Goal: Task Accomplishment & Management: Manage account settings

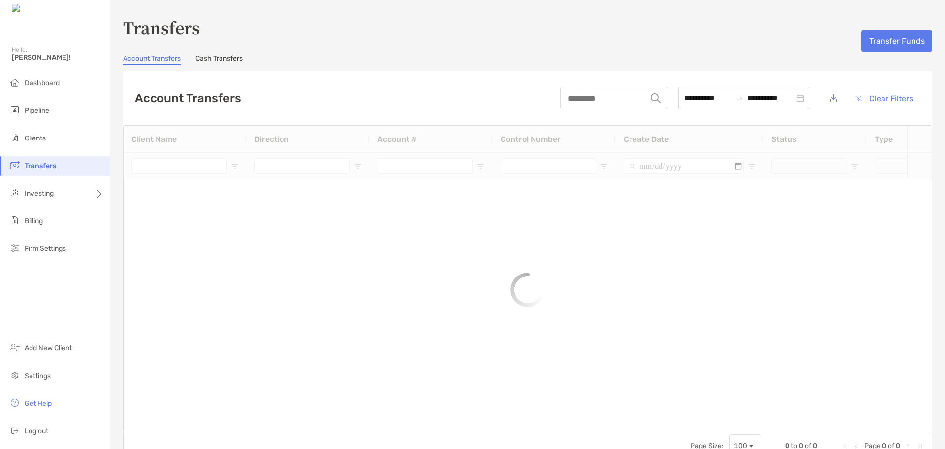
type input "***"
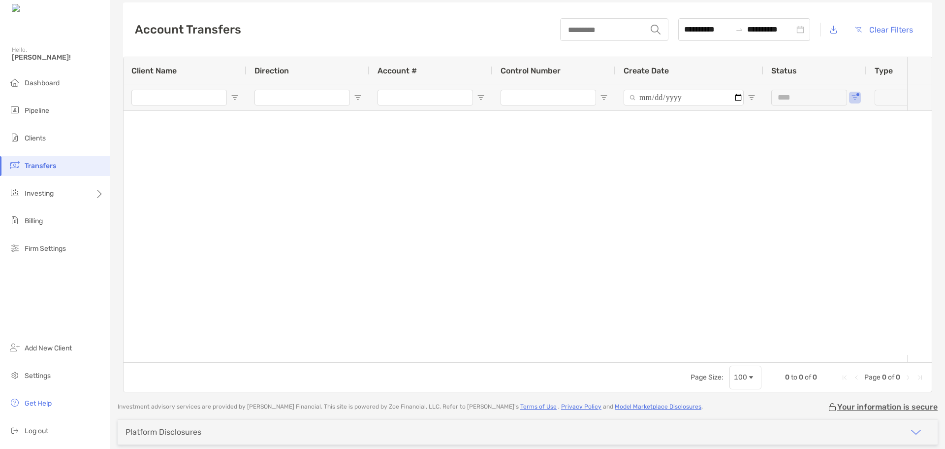
scroll to position [111, 0]
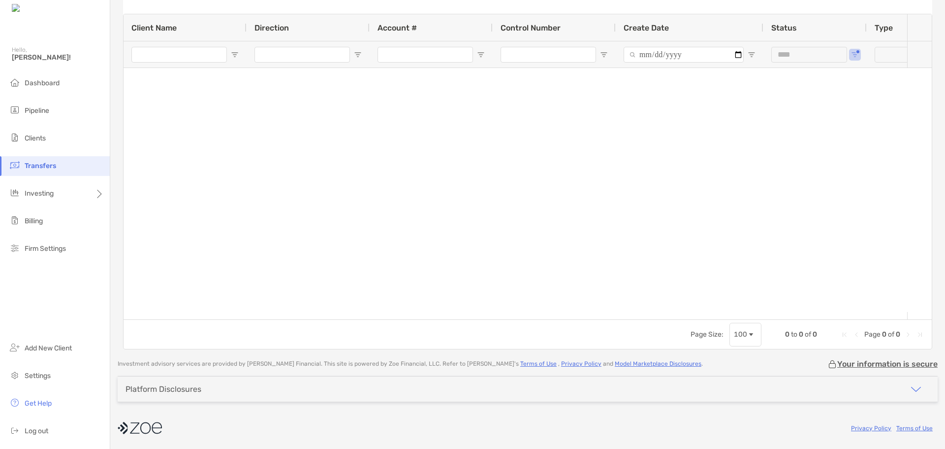
click at [41, 160] on li "Transfers" at bounding box center [55, 166] width 110 height 20
click at [38, 141] on span "Clients" at bounding box center [35, 138] width 21 height 8
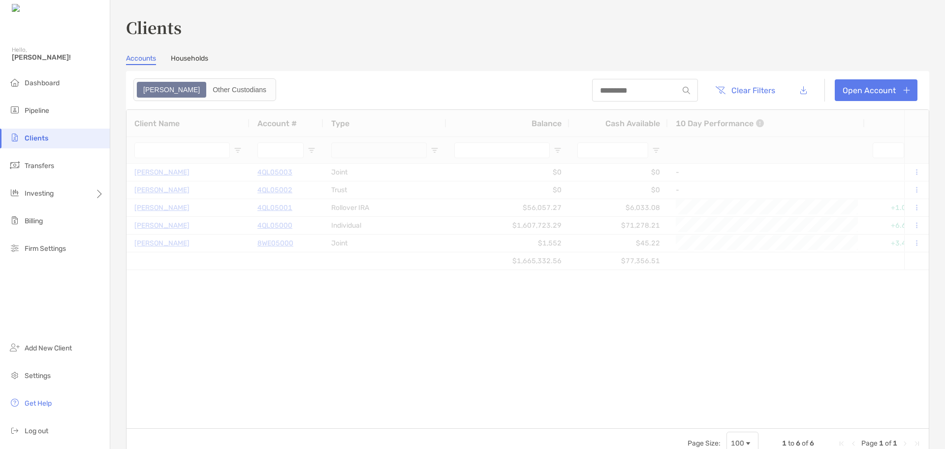
type input "***"
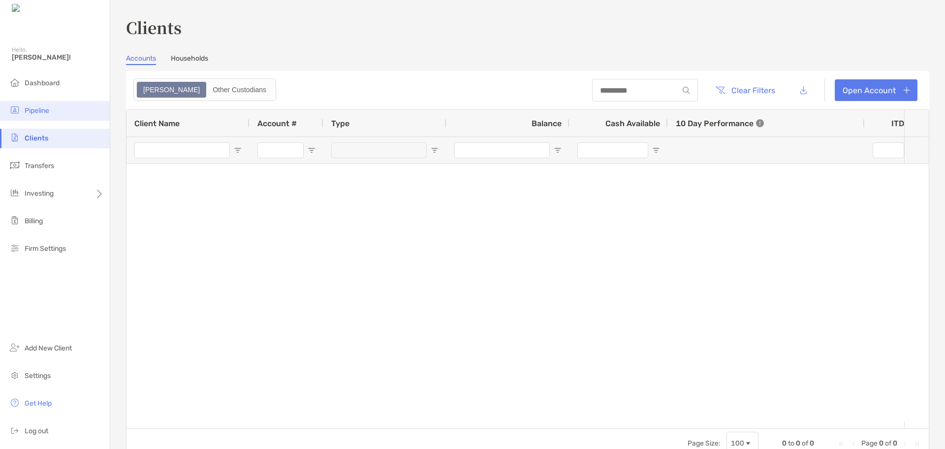
click at [42, 115] on li "Pipeline" at bounding box center [55, 111] width 110 height 20
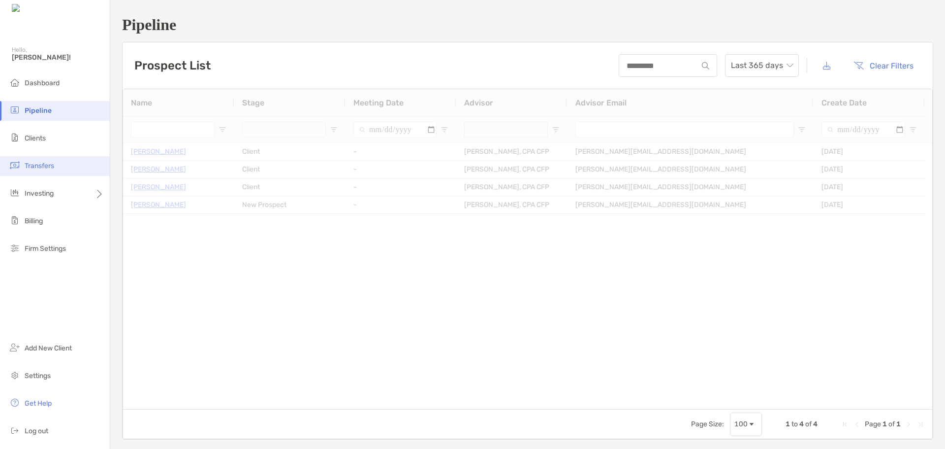
type input "**********"
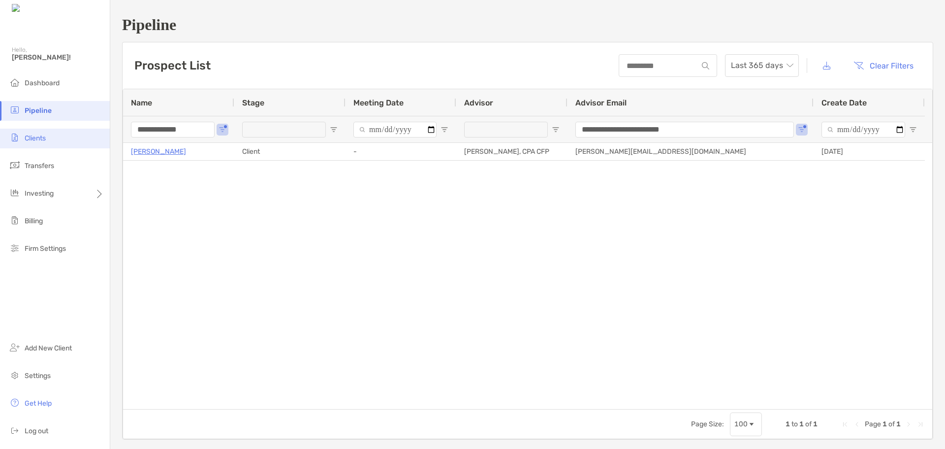
click at [46, 138] on span "Clients" at bounding box center [35, 138] width 21 height 8
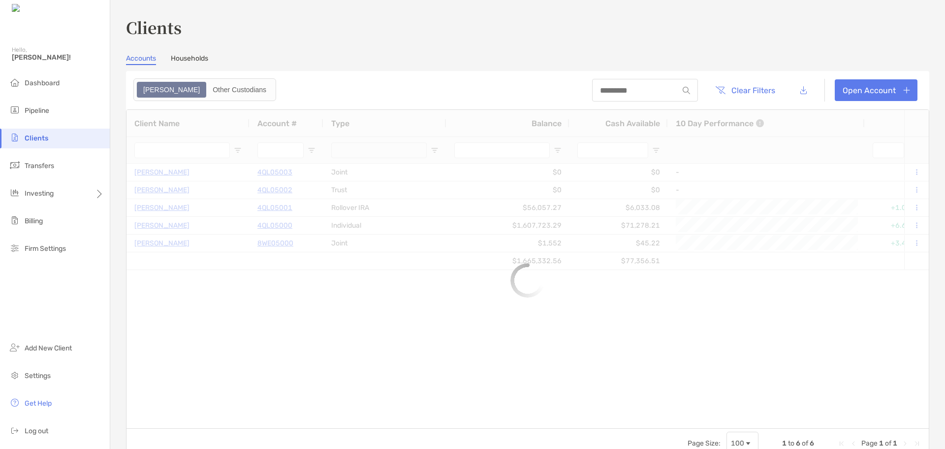
type input "***"
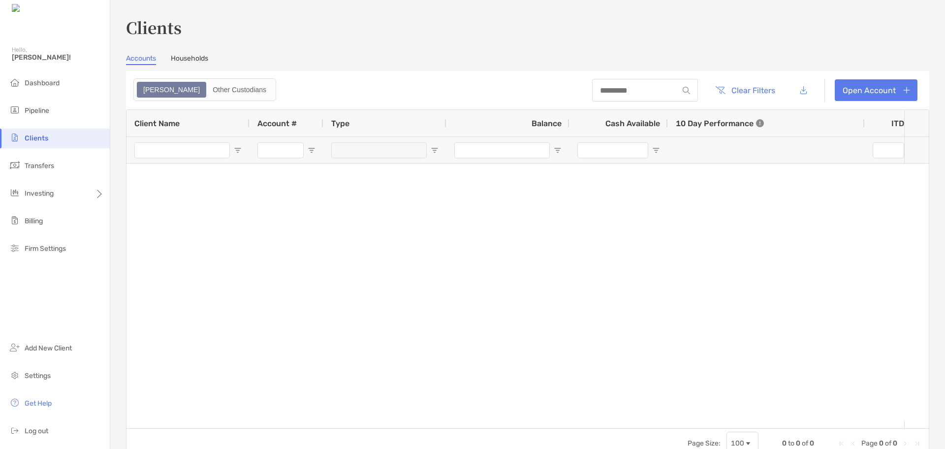
click at [188, 64] on link "Households" at bounding box center [189, 59] width 37 height 11
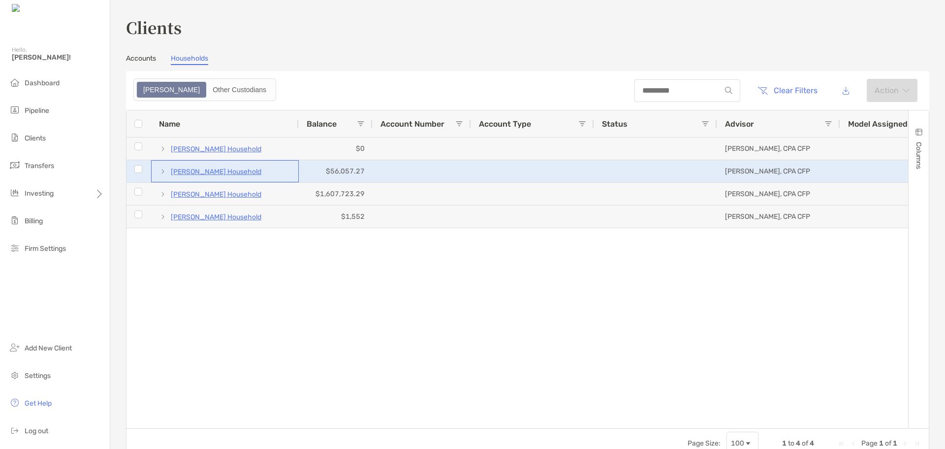
click at [226, 170] on p "Charlotte Thomas's Household" at bounding box center [216, 171] width 91 height 12
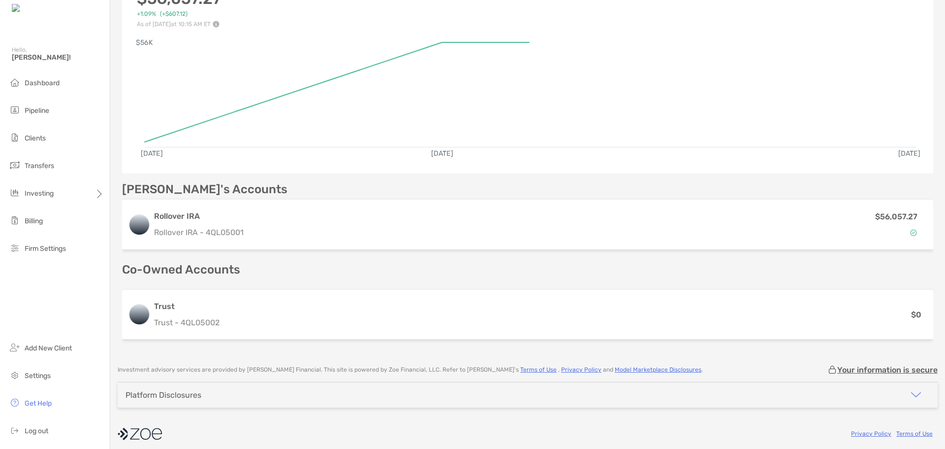
scroll to position [148, 0]
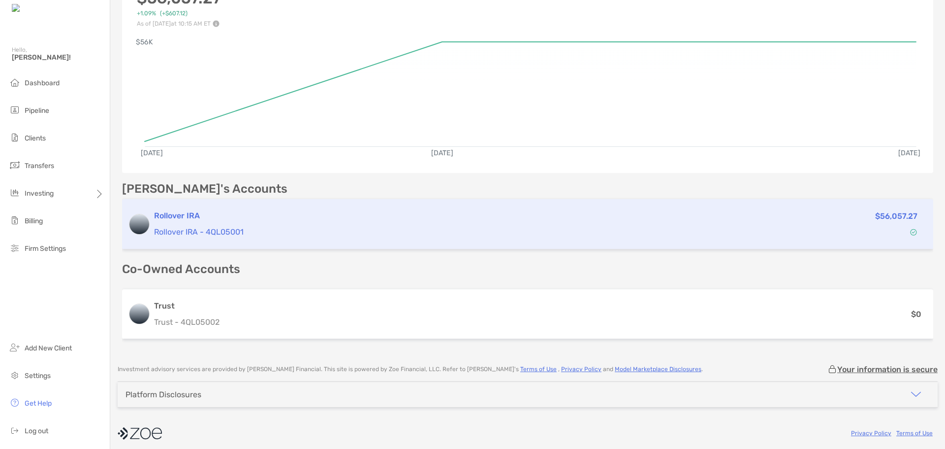
click at [163, 215] on h3 "Rollover IRA" at bounding box center [443, 216] width 579 height 12
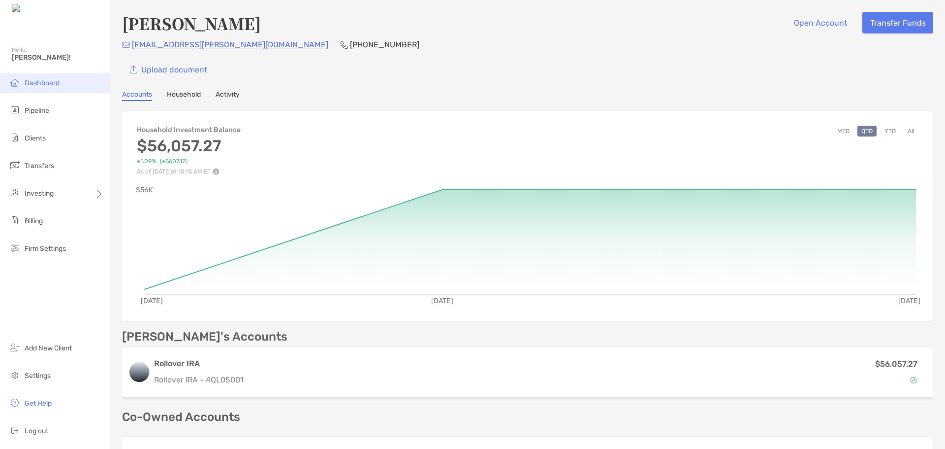
click at [51, 81] on span "Dashboard" at bounding box center [42, 83] width 35 height 8
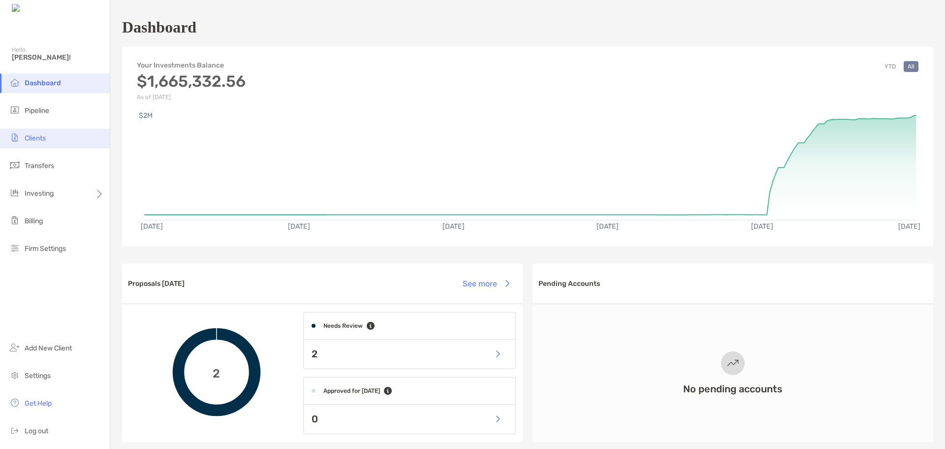
click at [38, 137] on span "Clients" at bounding box center [35, 138] width 21 height 8
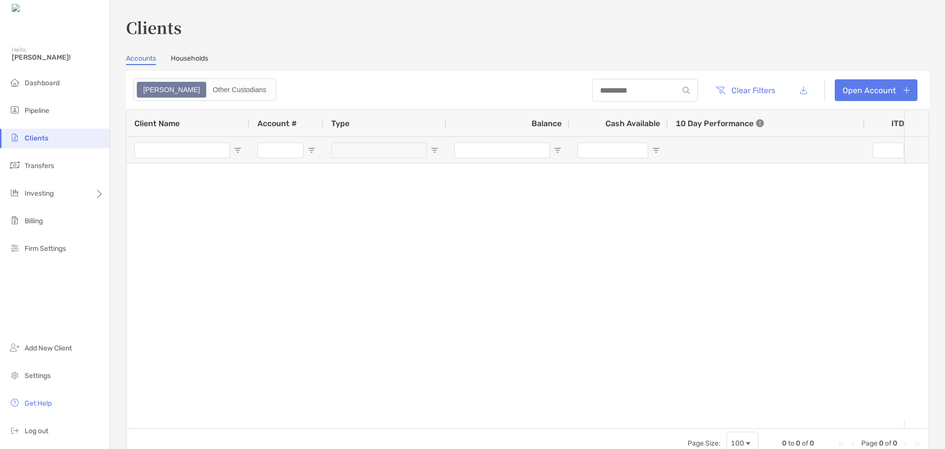
click at [190, 54] on div "Clients Accounts Households Zoe Other Custodians Clear Filters Open Account 0 t…" at bounding box center [528, 237] width 804 height 442
click at [200, 57] on link "Households" at bounding box center [189, 59] width 37 height 11
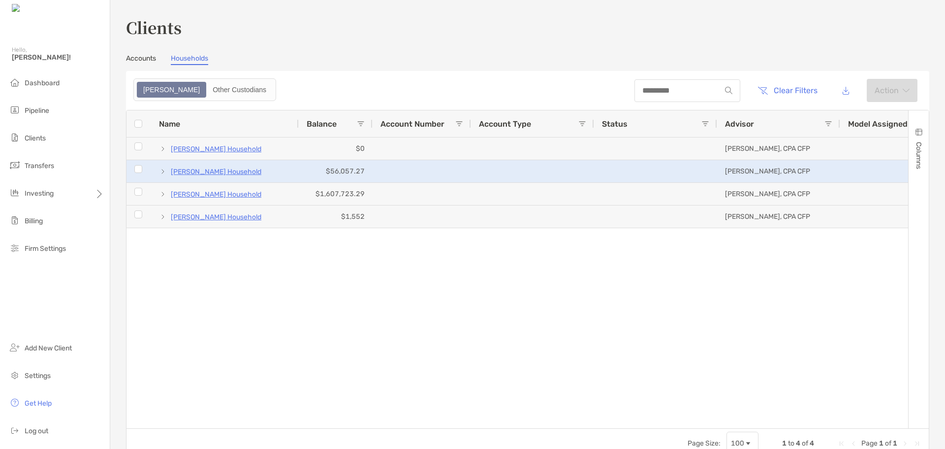
click at [227, 171] on p "Charlotte Thomas's Household" at bounding box center [216, 171] width 91 height 12
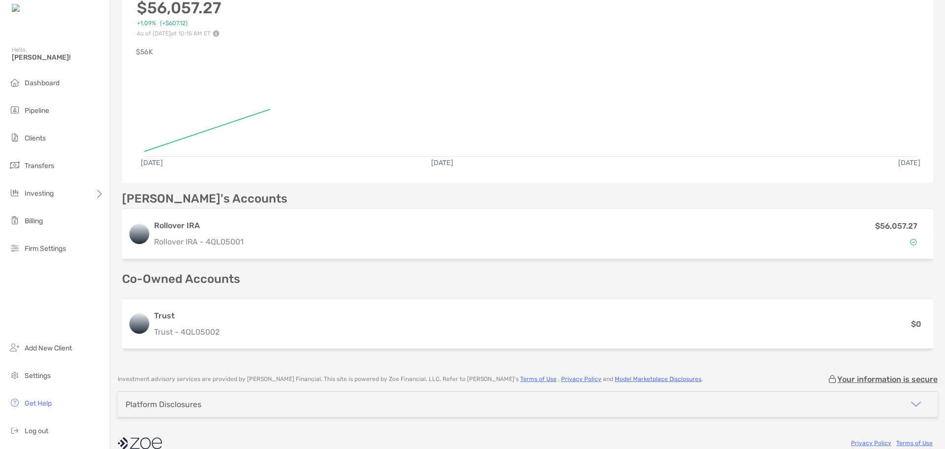
scroll to position [153, 0]
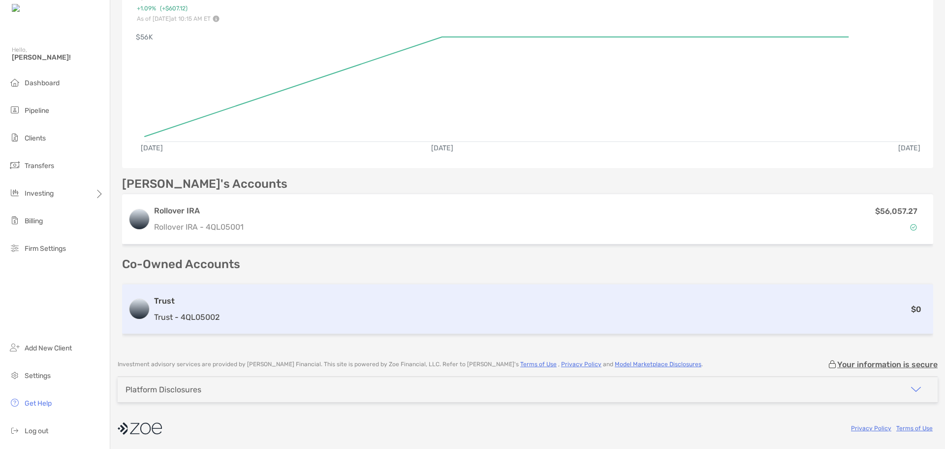
click at [168, 301] on h3 "Trust" at bounding box center [186, 301] width 65 height 12
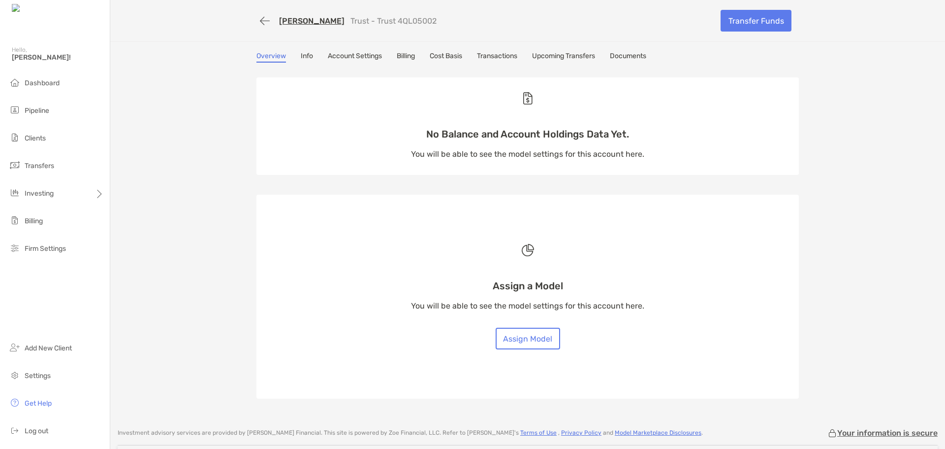
click at [301, 55] on link "Info" at bounding box center [307, 57] width 12 height 11
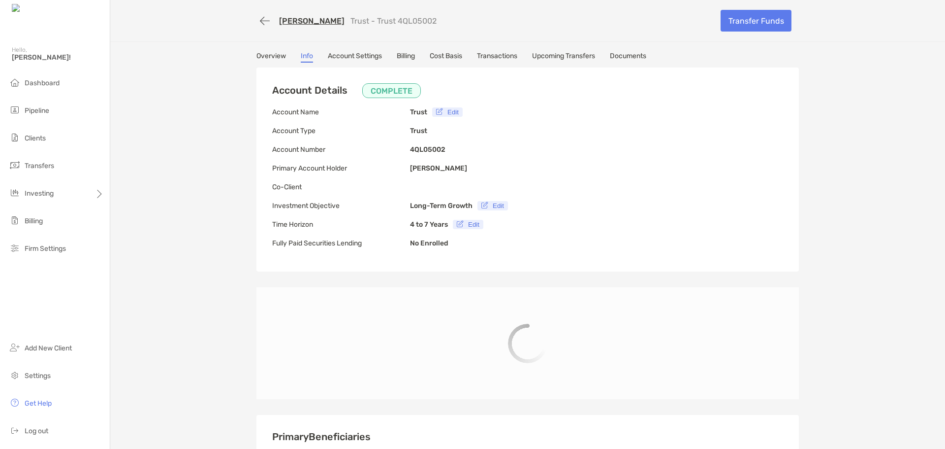
type input "**********"
click at [349, 57] on link "Account Settings" at bounding box center [355, 57] width 54 height 11
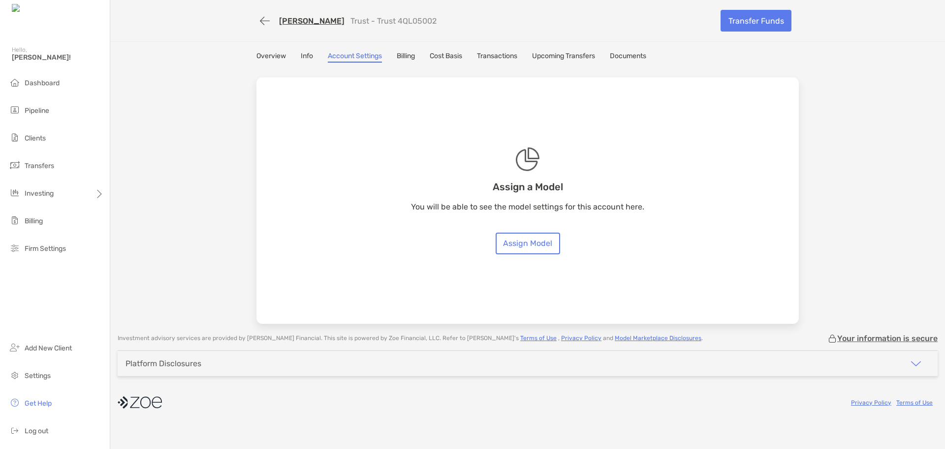
click at [405, 54] on link "Billing" at bounding box center [406, 57] width 18 height 11
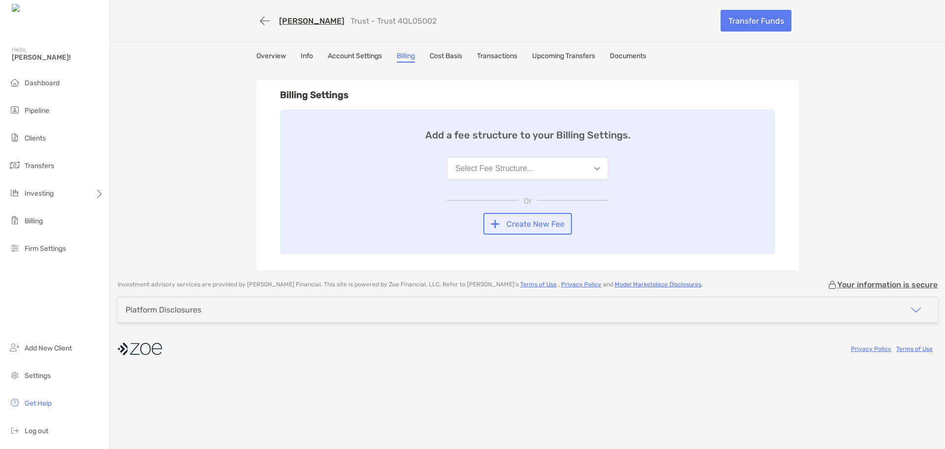
click at [453, 58] on link "Cost Basis" at bounding box center [446, 57] width 32 height 11
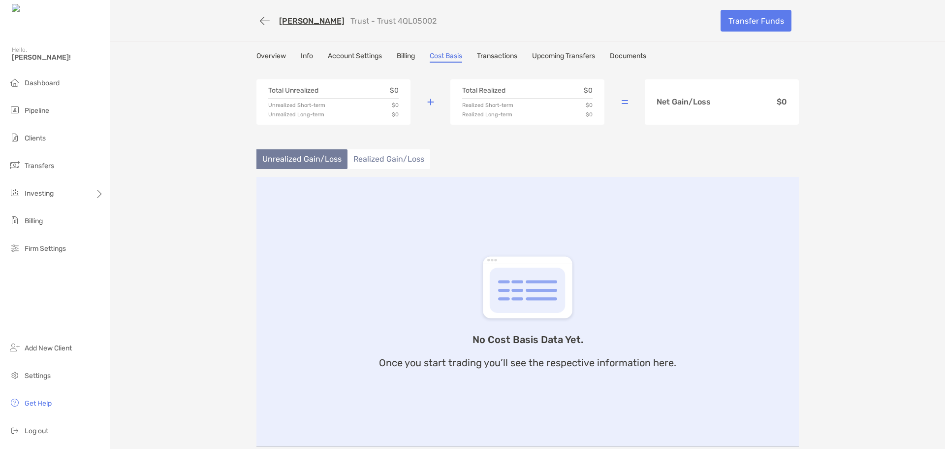
click at [410, 57] on link "Billing" at bounding box center [406, 57] width 18 height 11
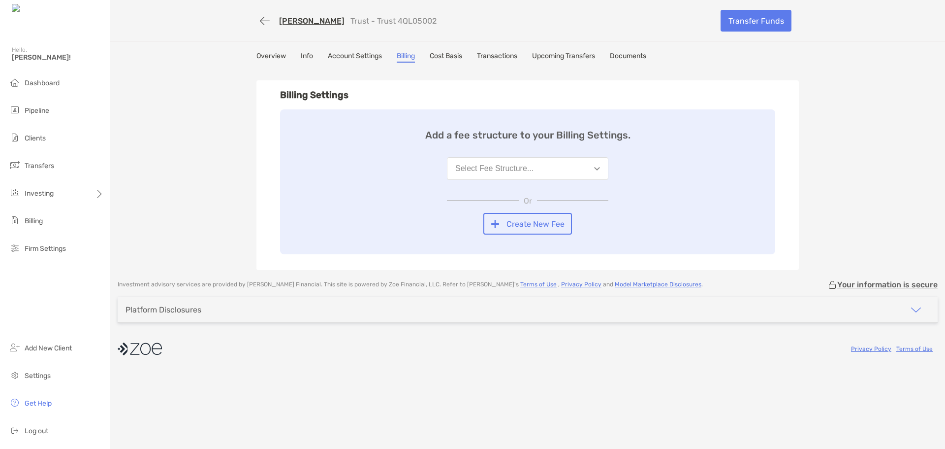
click at [586, 175] on button "Select Fee Structure..." at bounding box center [528, 168] width 162 height 23
click at [574, 194] on button "Wealth Management Fee ADV" at bounding box center [528, 193] width 161 height 26
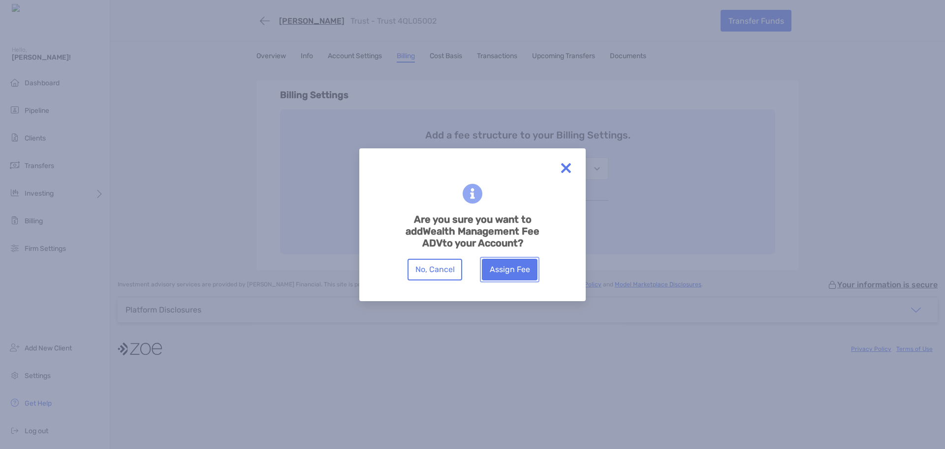
click at [518, 269] on button "Assign Fee" at bounding box center [510, 270] width 56 height 22
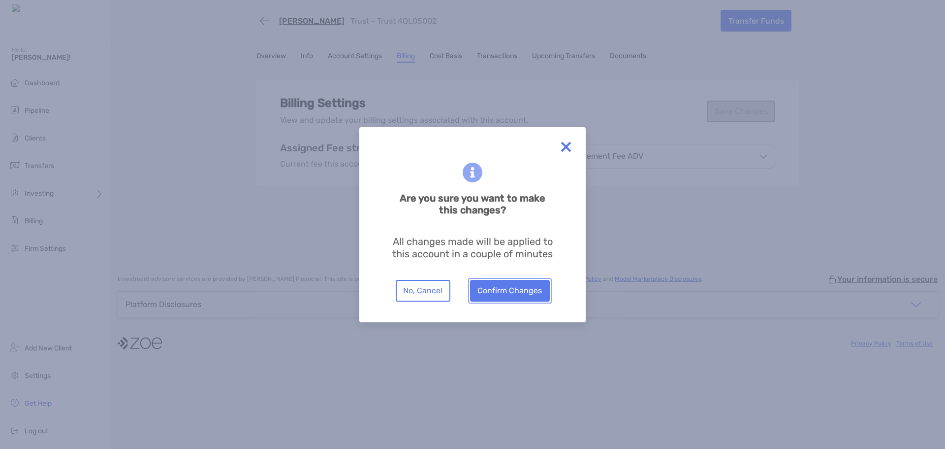
click at [512, 295] on button "Confirm Changes" at bounding box center [510, 291] width 80 height 22
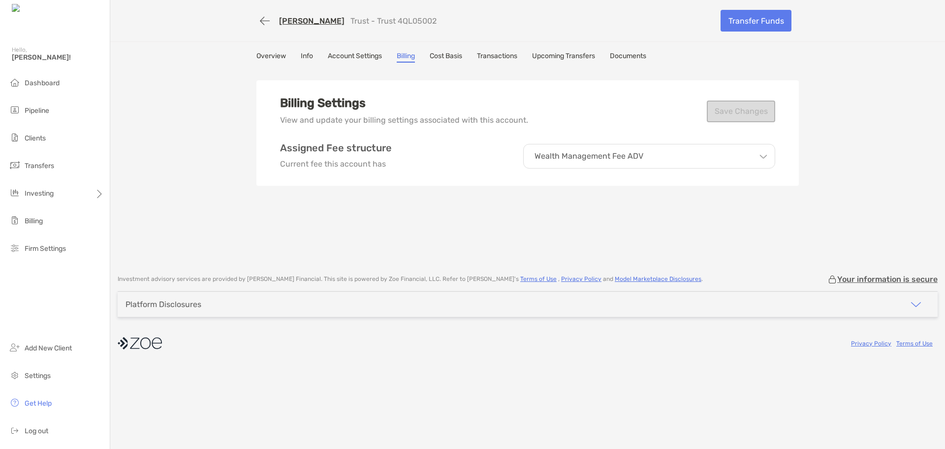
click at [282, 22] on link "[PERSON_NAME]" at bounding box center [311, 20] width 65 height 9
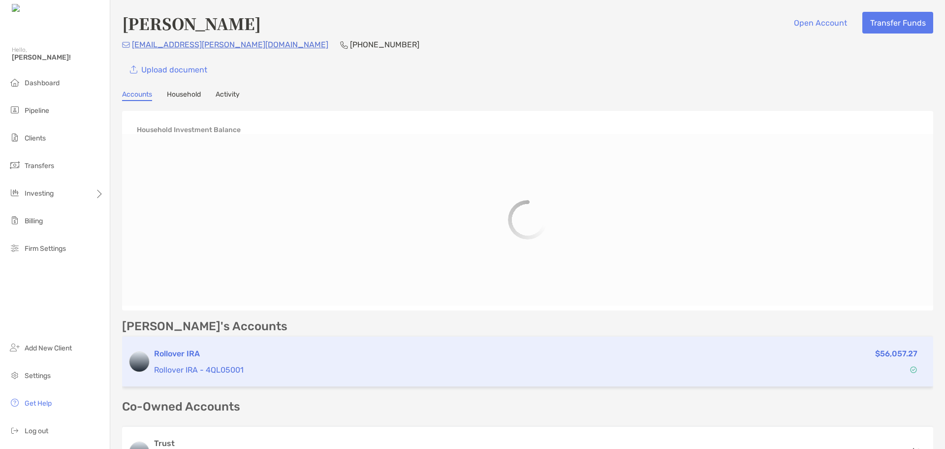
scroll to position [143, 0]
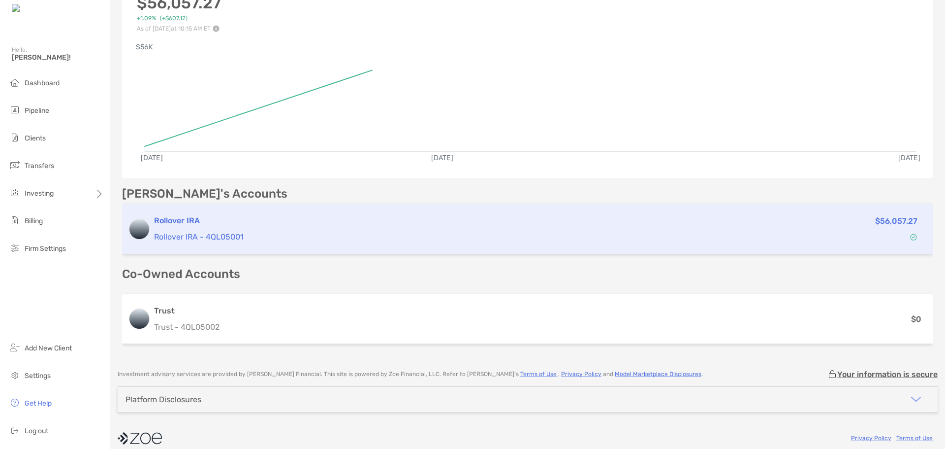
click at [203, 221] on h3 "Rollover IRA" at bounding box center [443, 221] width 579 height 12
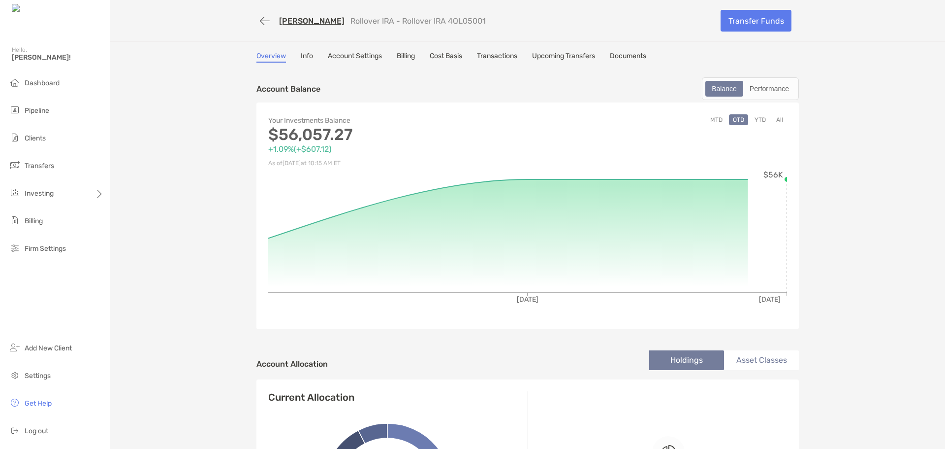
click at [383, 59] on div "Overview Info Account Settings Billing Cost Basis Transactions Upcoming Transfe…" at bounding box center [528, 57] width 543 height 11
click at [402, 57] on link "Billing" at bounding box center [406, 57] width 18 height 11
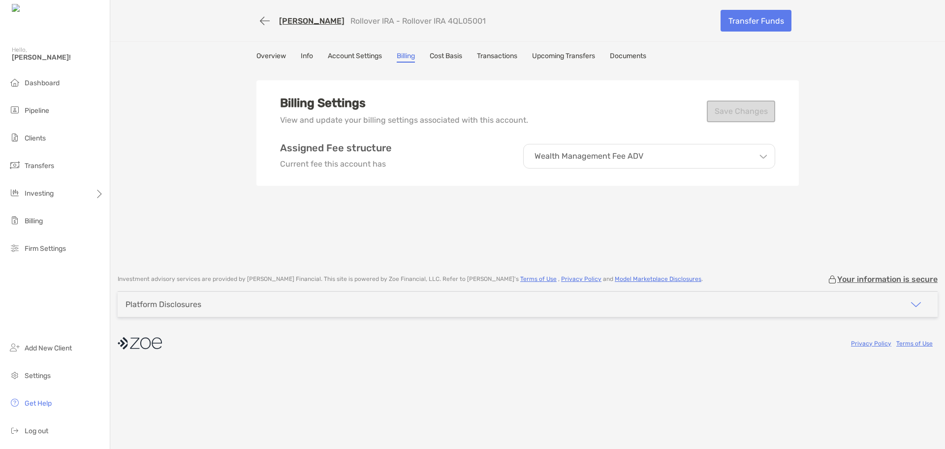
click at [274, 54] on link "Overview" at bounding box center [272, 57] width 30 height 11
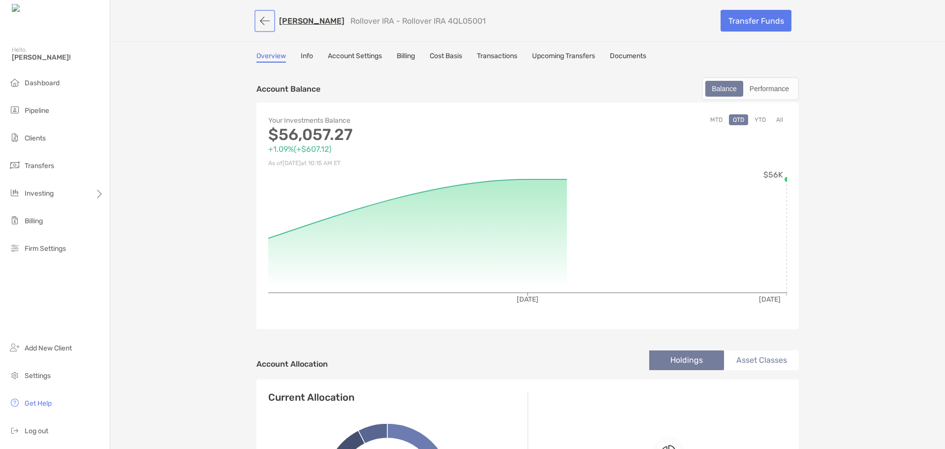
click at [261, 20] on button "button" at bounding box center [265, 21] width 17 height 18
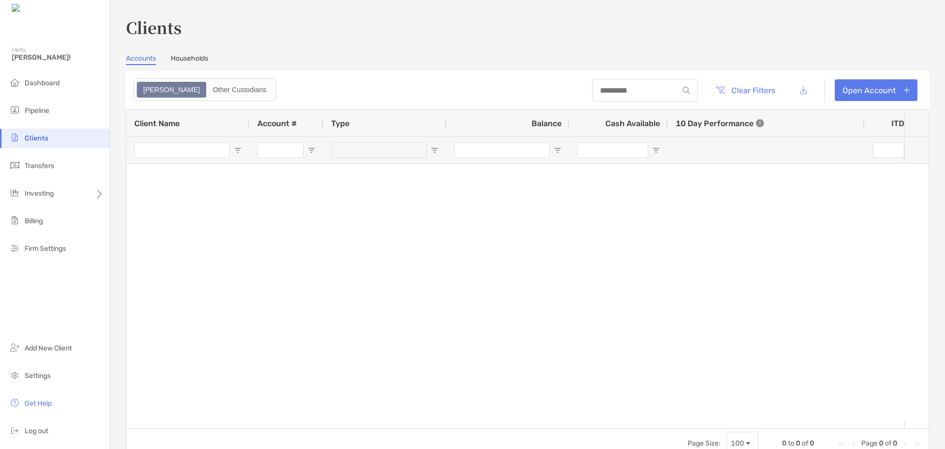
click at [200, 58] on link "Households" at bounding box center [189, 59] width 37 height 11
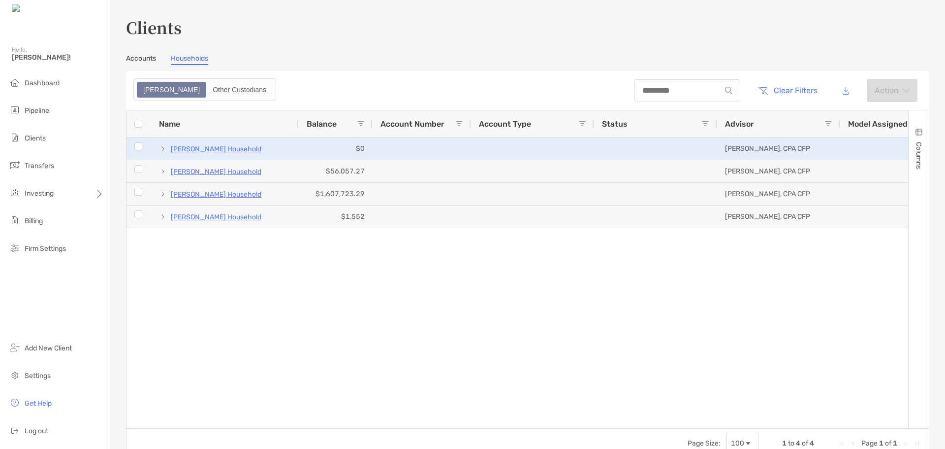
click at [206, 149] on p "Michael Lanza's Household" at bounding box center [216, 149] width 91 height 12
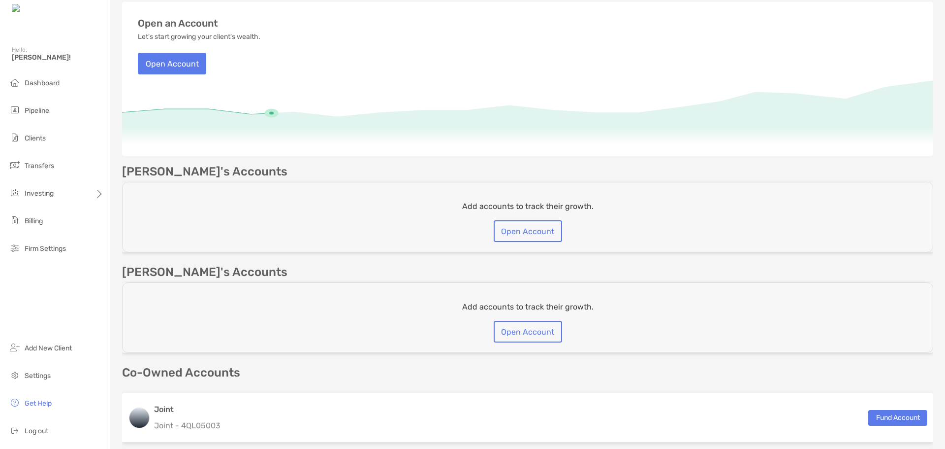
scroll to position [148, 0]
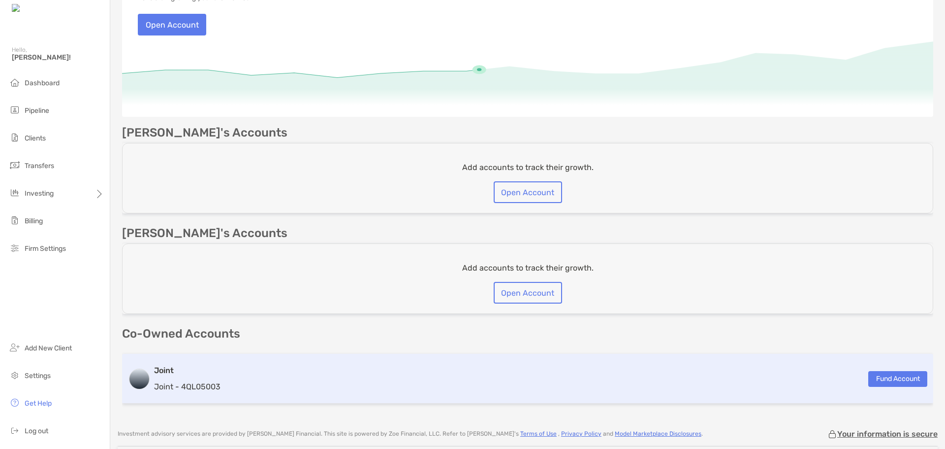
click at [262, 363] on div "Joint Joint - 4QL05003 Fund Account" at bounding box center [528, 379] width 812 height 50
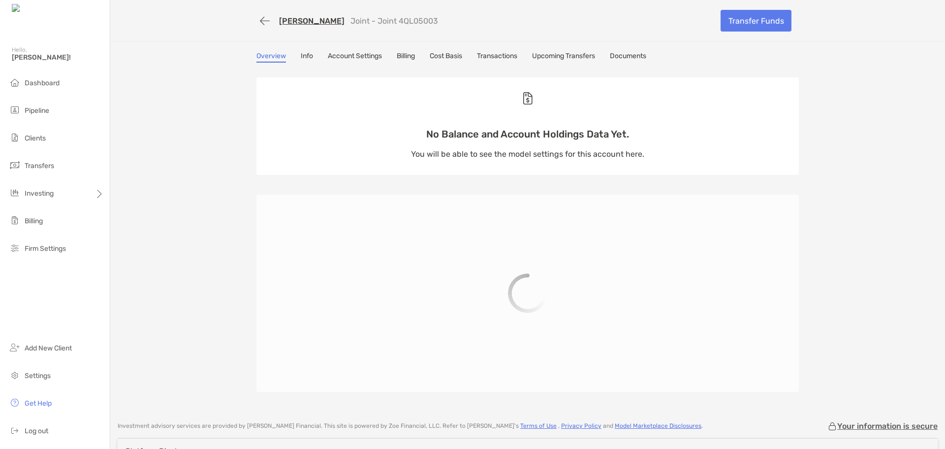
click at [456, 57] on link "Cost Basis" at bounding box center [446, 57] width 32 height 11
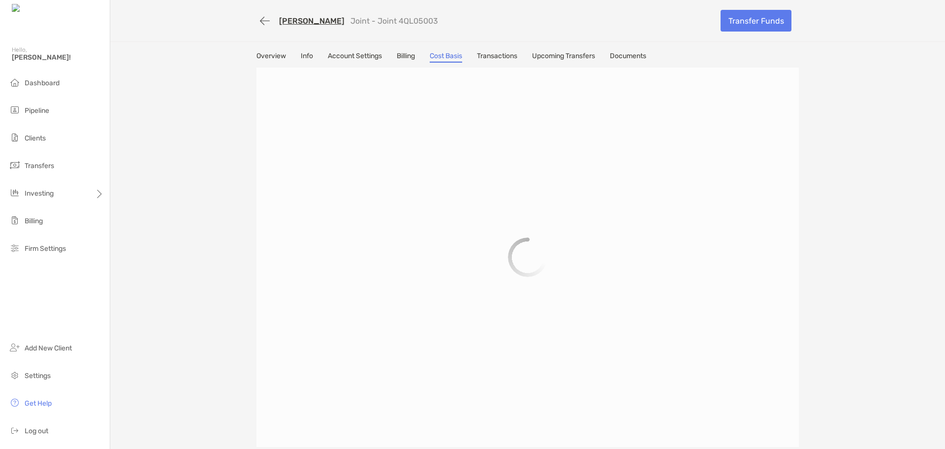
click at [411, 58] on link "Billing" at bounding box center [406, 57] width 18 height 11
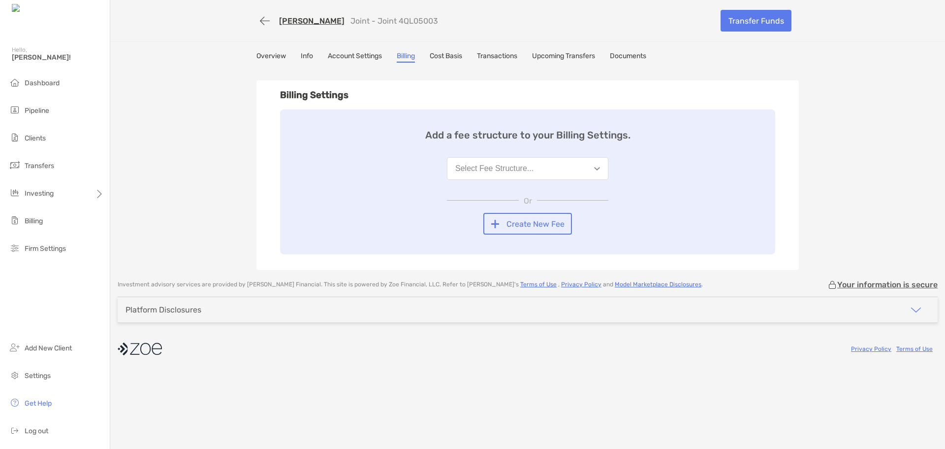
click at [484, 169] on div "Select Fee Structure..." at bounding box center [494, 168] width 78 height 9
click at [493, 192] on div "Wealth Management Fee ADV" at bounding box center [514, 192] width 119 height 9
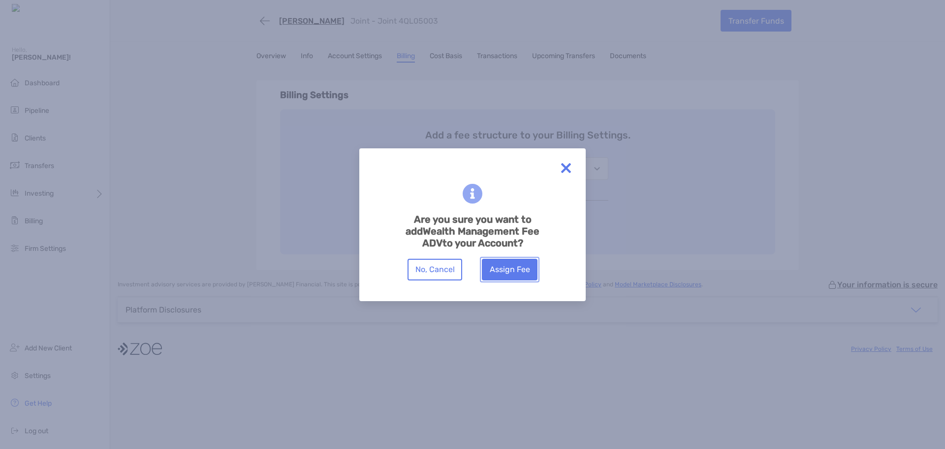
click at [503, 271] on button "Assign Fee" at bounding box center [510, 270] width 56 height 22
click at [514, 265] on button "Assign Fee" at bounding box center [510, 270] width 56 height 22
click at [565, 171] on img at bounding box center [566, 168] width 20 height 20
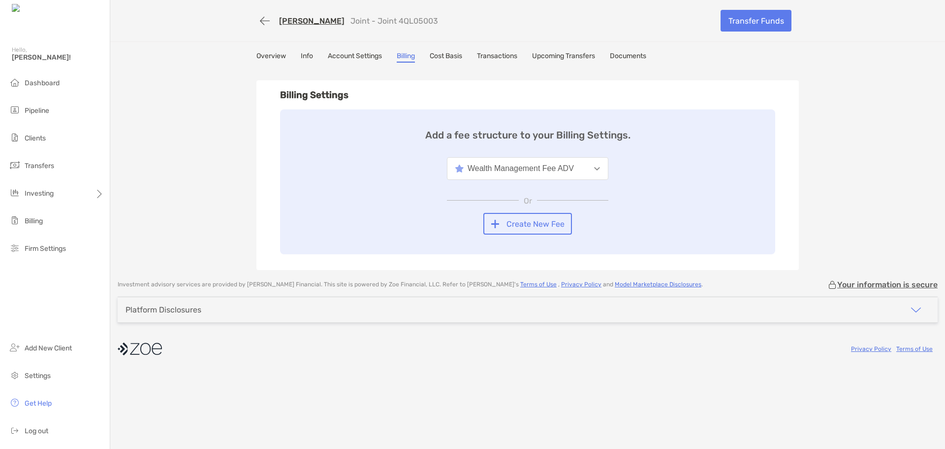
click at [357, 196] on div "Add a fee structure to your Billing Settings. Wealth Management Fee ADV Or Crea…" at bounding box center [527, 181] width 495 height 145
click at [531, 166] on div "Wealth Management Fee ADV" at bounding box center [514, 168] width 119 height 9
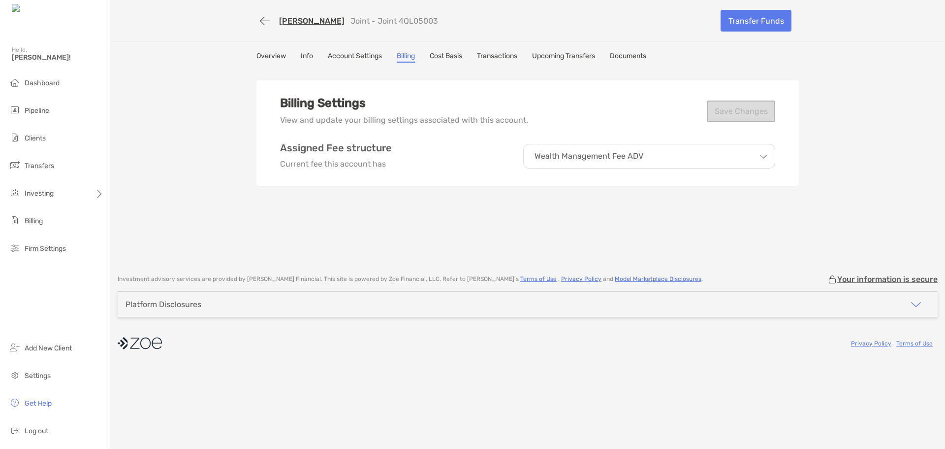
click at [283, 59] on link "Overview" at bounding box center [272, 57] width 30 height 11
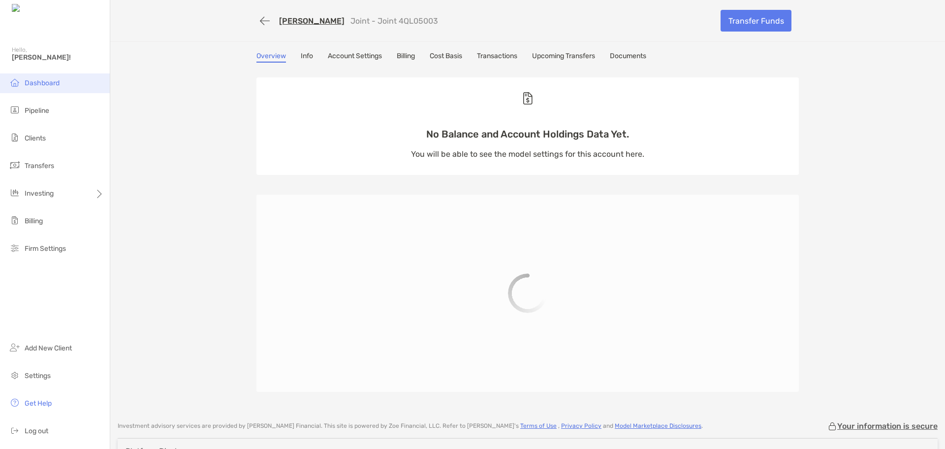
click at [44, 82] on span "Dashboard" at bounding box center [42, 83] width 35 height 8
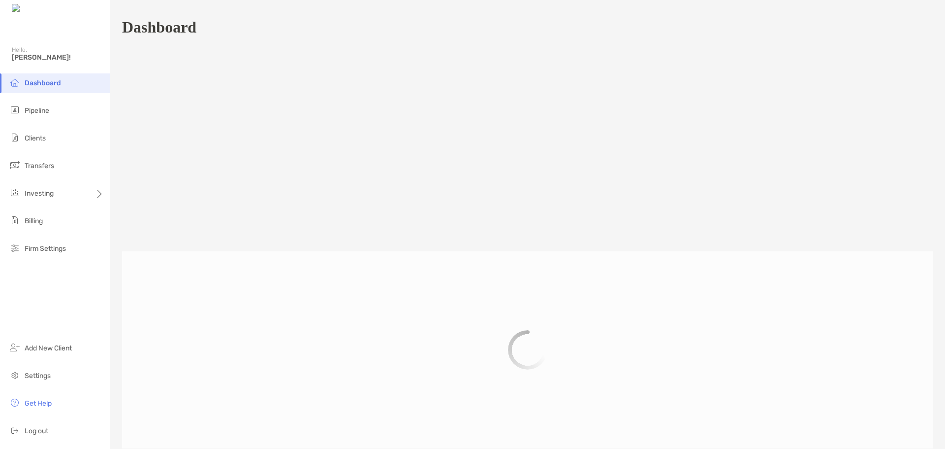
scroll to position [456, 0]
